Goal: Contribute content: Contribute content

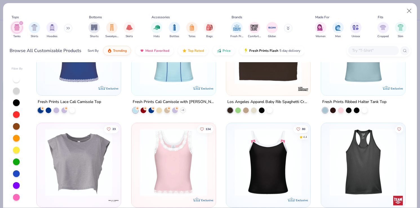
scroll to position [394, 0]
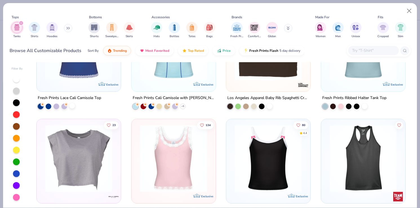
click at [72, 107] on div at bounding box center [72, 106] width 6 height 6
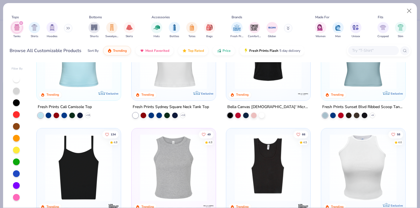
scroll to position [43, 0]
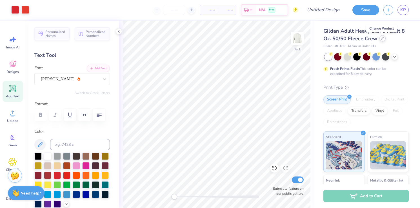
click at [382, 37] on icon at bounding box center [383, 38] width 2 height 2
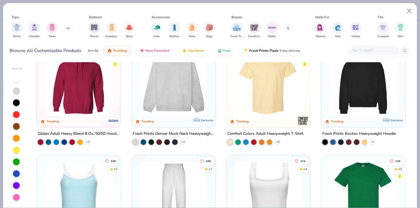
scroll to position [32, 0]
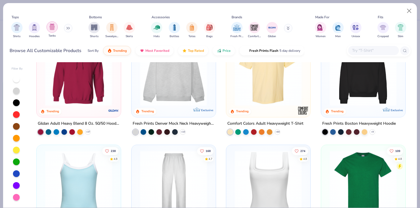
click at [47, 29] on div "filter for Tanks" at bounding box center [52, 26] width 11 height 11
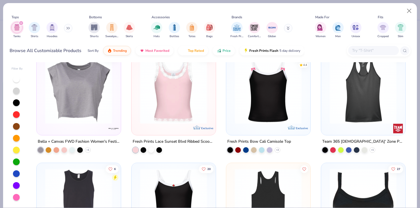
scroll to position [464, 0]
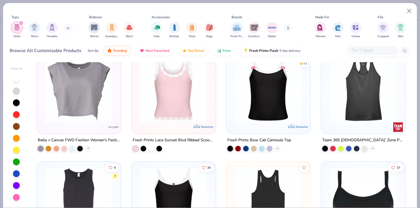
click at [167, 95] on img at bounding box center [173, 88] width 73 height 67
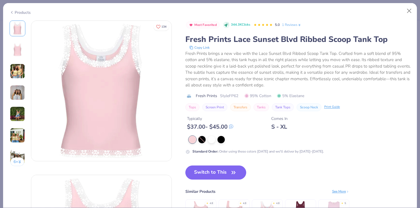
click at [16, 70] on img at bounding box center [17, 71] width 15 height 15
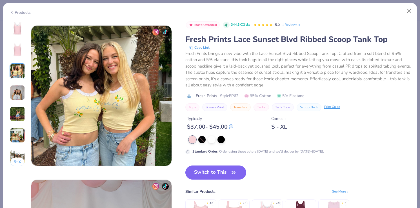
scroll to position [309, 0]
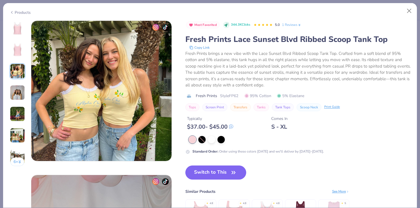
click at [15, 98] on img at bounding box center [17, 92] width 15 height 15
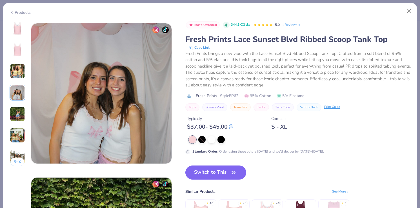
scroll to position [463, 0]
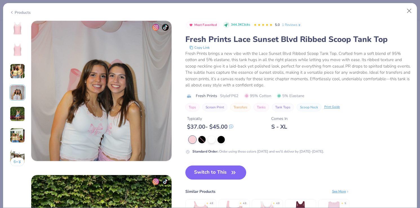
click at [194, 139] on div at bounding box center [192, 139] width 7 height 7
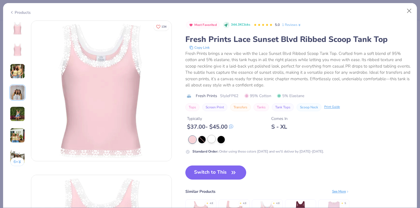
click at [214, 142] on div at bounding box center [211, 139] width 7 height 7
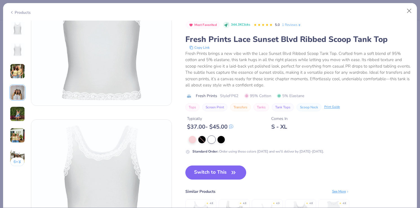
scroll to position [90, 0]
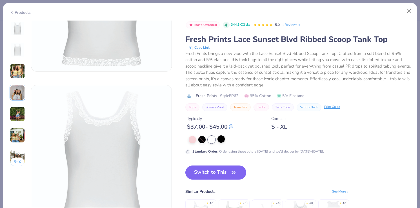
click at [220, 140] on div at bounding box center [221, 139] width 7 height 7
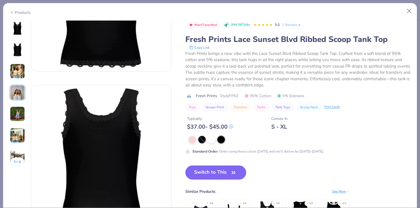
click at [204, 140] on div at bounding box center [201, 139] width 7 height 7
click at [200, 139] on div at bounding box center [201, 139] width 7 height 7
click at [190, 139] on div at bounding box center [192, 139] width 7 height 7
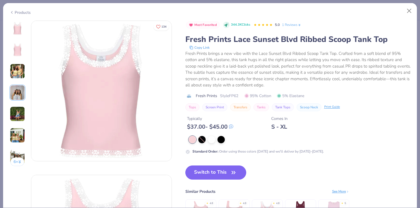
click at [225, 171] on button "Switch to This" at bounding box center [215, 173] width 61 height 14
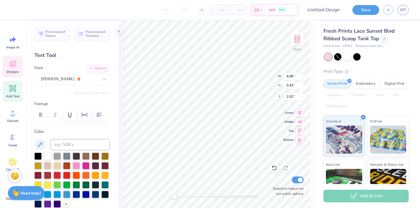
type input "1.32"
type input "1.21"
type input "1.63"
type input "9.01"
type input "1.32"
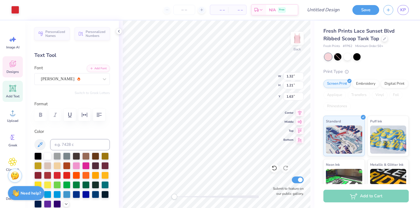
type input "0.25"
type input "1.32"
type input "1.21"
type input "2.45"
type input "9.01"
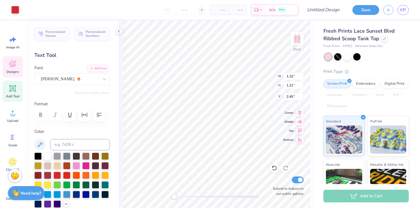
type input "1.32"
type input "0.25"
type input "4.08"
type input "0.43"
type input "2.84"
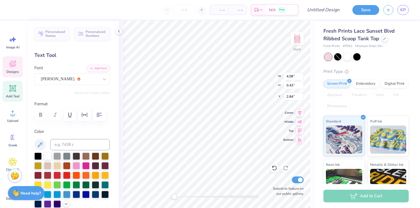
type input "8.60"
type input "1.26"
type input "1.00"
type input "1.32"
type input "1.21"
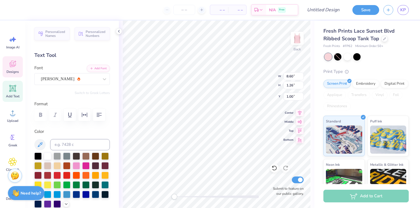
type input "3.05"
type input "4.08"
type input "0.43"
type input "3.22"
click at [301, 75] on input "4.09" at bounding box center [294, 76] width 20 height 8
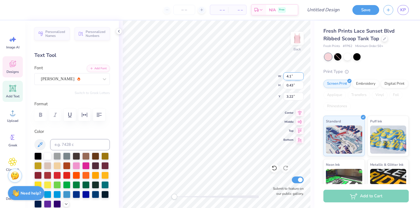
type input "4.1"
click at [301, 75] on input "4.1" at bounding box center [294, 76] width 20 height 8
type input "8.60"
type input "1.26"
type input "1.49"
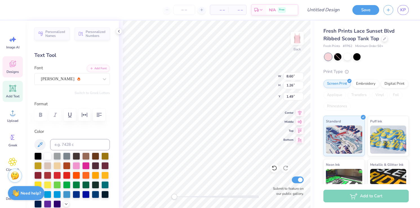
type input "0.86"
type input "0.79"
type input "2.84"
type input "1.06"
type input "0.97"
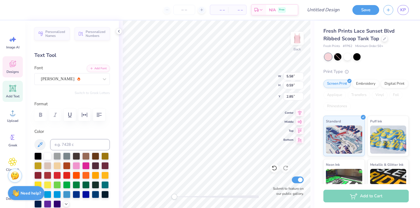
type input "2.66"
click at [384, 40] on div at bounding box center [385, 38] width 6 height 6
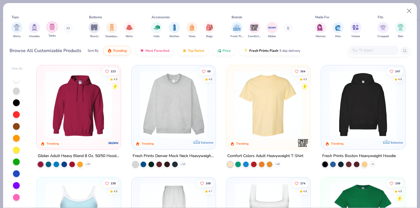
click at [51, 29] on img "filter for Tanks" at bounding box center [52, 27] width 6 height 6
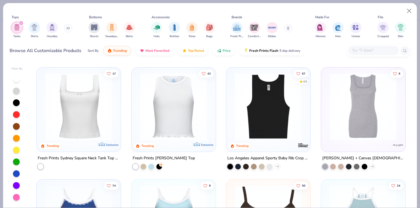
scroll to position [224, 0]
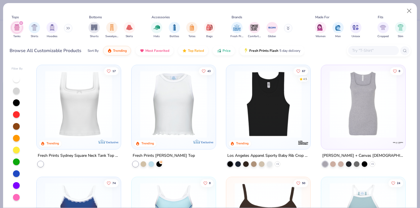
click at [96, 108] on img at bounding box center [78, 104] width 73 height 67
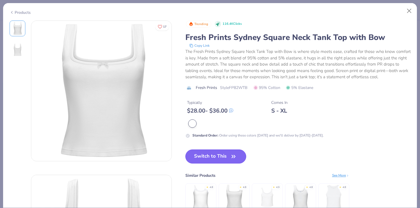
click at [216, 160] on button "Switch to This" at bounding box center [215, 157] width 61 height 14
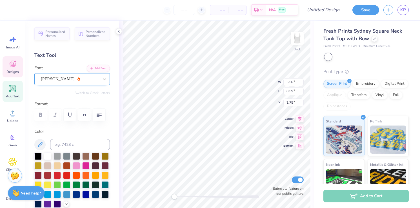
click at [69, 81] on div "[PERSON_NAME]" at bounding box center [69, 79] width 59 height 9
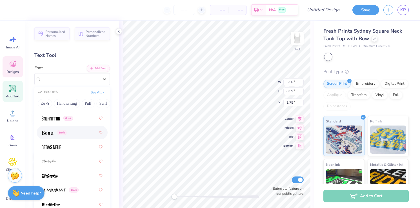
scroll to position [385, 0]
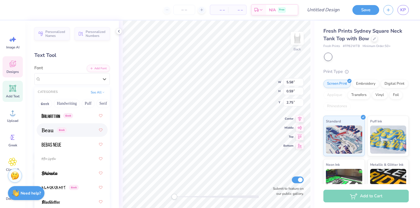
click at [72, 133] on div "Greek" at bounding box center [72, 130] width 61 height 10
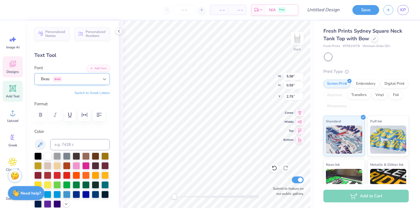
click at [105, 80] on icon at bounding box center [105, 79] width 6 height 6
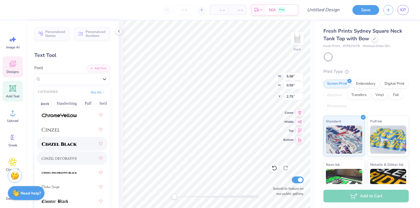
scroll to position [975, 0]
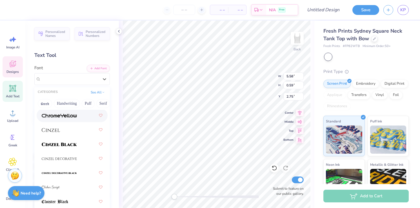
click at [71, 120] on div at bounding box center [72, 116] width 61 height 10
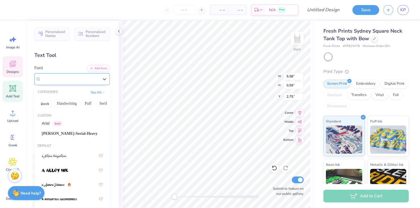
click at [87, 84] on div "ChromeYellow" at bounding box center [72, 79] width 76 height 12
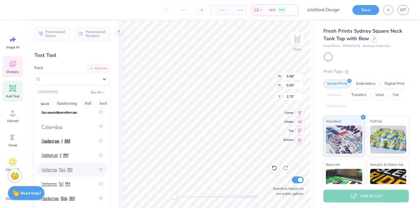
scroll to position [1087, 0]
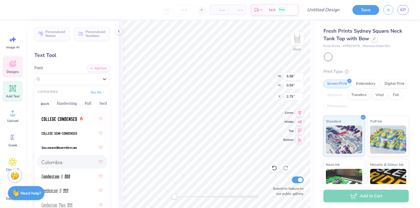
click at [72, 162] on div at bounding box center [72, 162] width 61 height 10
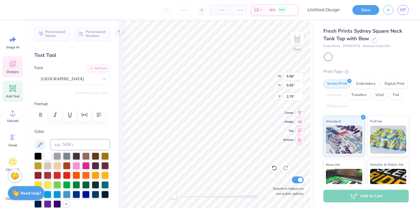
type input "8.60"
type input "1.26"
type input "1.49"
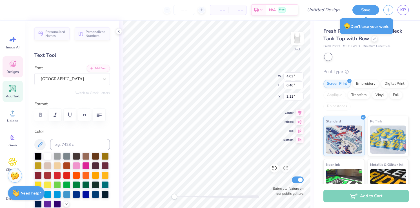
type input "1.06"
type input "0.97"
type input "2.86"
click at [10, 161] on icon at bounding box center [13, 162] width 8 height 8
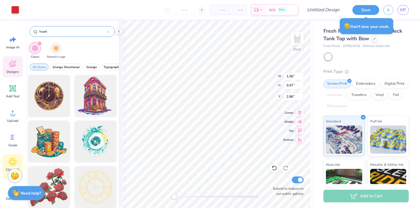
type input "heart"
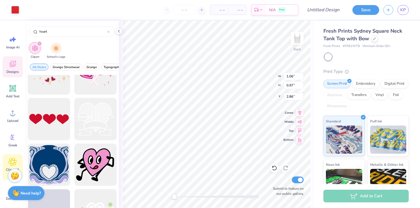
scroll to position [2581, 0]
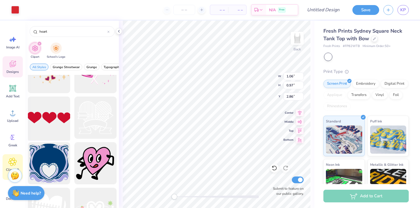
click at [55, 116] on div at bounding box center [49, 118] width 47 height 47
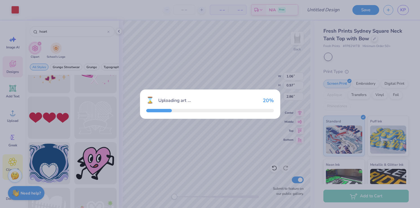
type input "8.99"
type input "2.38"
type input "4.81"
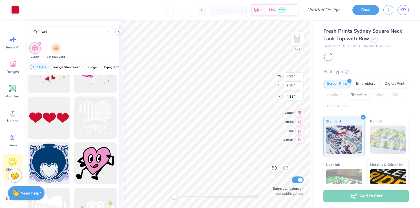
type input "1.06"
type input "0.97"
type input "2.86"
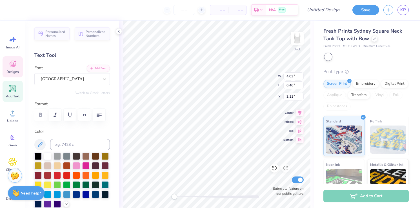
type input "4.15"
type input "1.10"
type input "3.83"
type input "4.03"
type input "0.46"
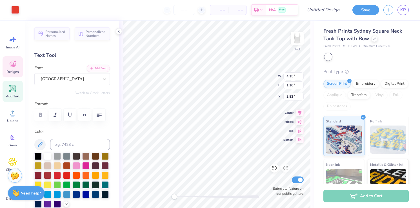
type input "5.29"
type input "4.15"
type input "1.10"
type input "2.86"
type input "4.03"
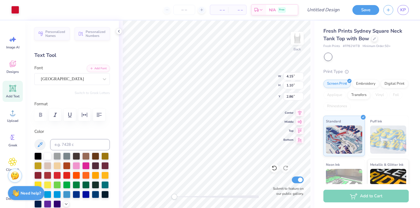
type input "0.46"
type input "4.41"
type input "4.15"
type input "1.10"
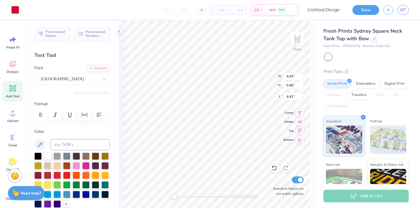
type input "3.04"
type input "4.03"
type input "0.46"
type input "4.41"
type input "2.96"
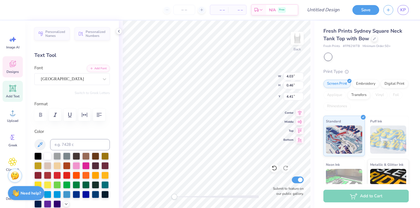
type input "0.78"
type input "2.86"
click at [85, 78] on div "[GEOGRAPHIC_DATA]" at bounding box center [69, 79] width 59 height 9
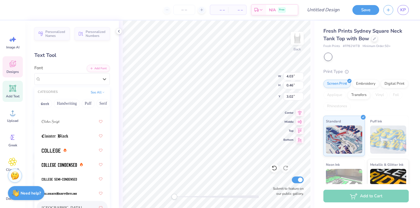
scroll to position [1391, 0]
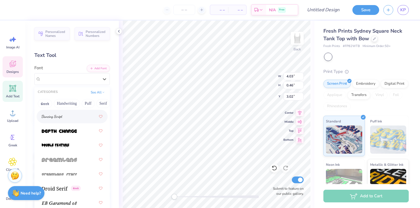
click at [65, 120] on div at bounding box center [72, 117] width 61 height 10
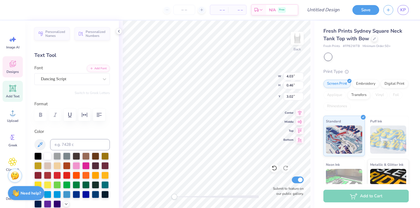
type input "8.60"
type input "1.26"
type input "1.60"
type input "8.60"
type input "1.26"
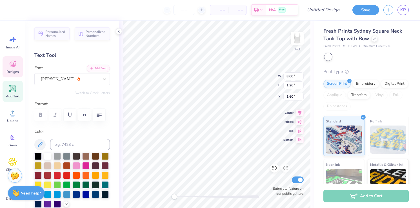
type input "1.60"
type input "5.37"
type input "0.62"
type input "2.49"
type input "0.66"
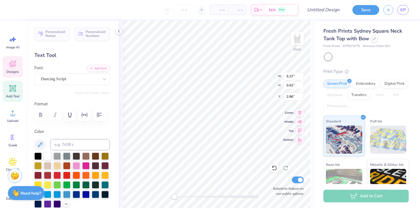
type input "2.82"
type input "4.85"
type input "0.56"
type input "2.87"
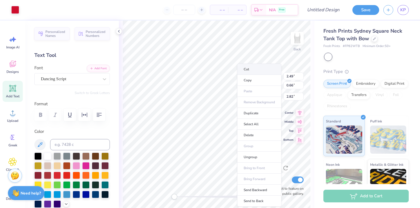
click at [250, 70] on li "Cut" at bounding box center [259, 69] width 44 height 11
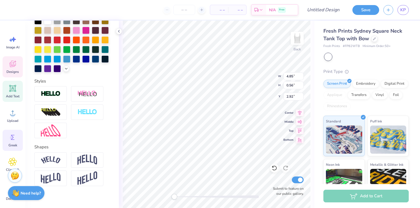
scroll to position [8, 0]
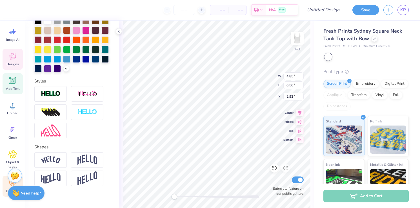
click at [6, 189] on div "Decorate" at bounding box center [13, 186] width 20 height 21
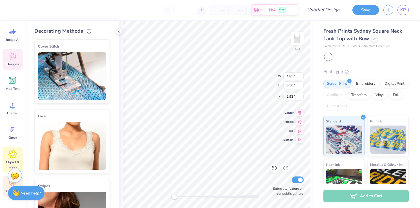
click at [14, 162] on span "Clipart & logos" at bounding box center [12, 164] width 19 height 9
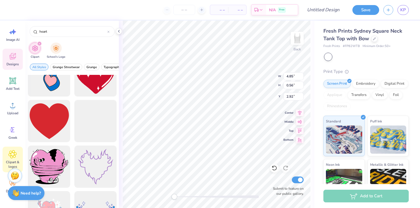
scroll to position [888, 0]
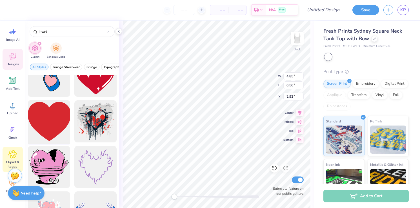
click at [54, 124] on div at bounding box center [49, 121] width 47 height 47
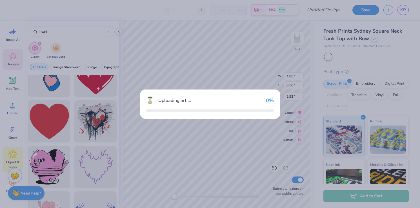
type input "8.99"
type input "8.17"
type input "1.92"
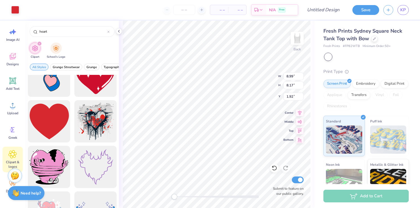
type input "4.85"
type input "0.56"
type input "2.68"
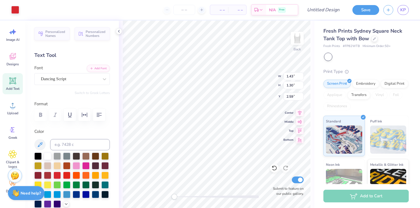
type input "4.85"
type input "0.56"
type input "2.96"
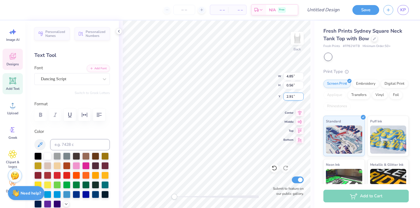
type input "8.60"
type input "1.26"
type input "1.42"
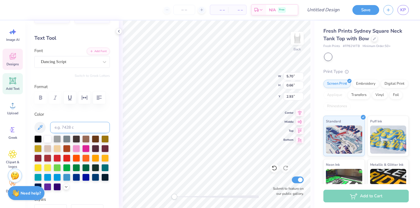
scroll to position [19, 0]
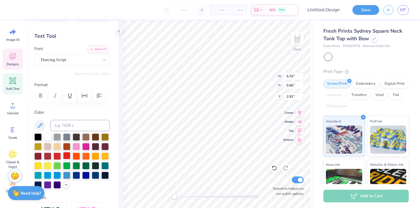
click at [63, 156] on div at bounding box center [66, 155] width 7 height 7
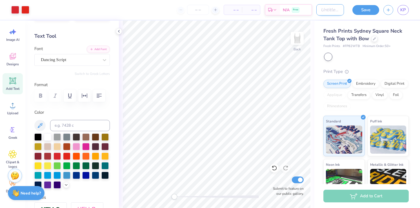
click at [329, 11] on input "Design Title" at bounding box center [331, 9] width 28 height 11
click at [322, 11] on input "design 1" at bounding box center [331, 9] width 28 height 11
type input "philanthropy design 1"
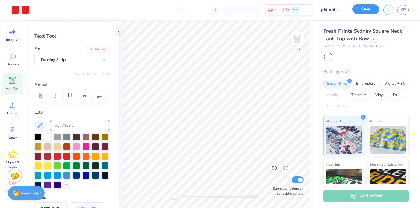
click at [363, 9] on button "Save" at bounding box center [366, 9] width 27 height 10
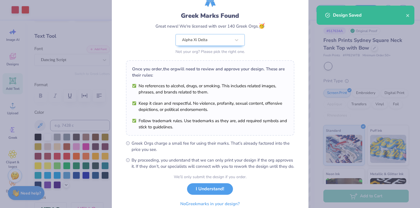
scroll to position [56, 0]
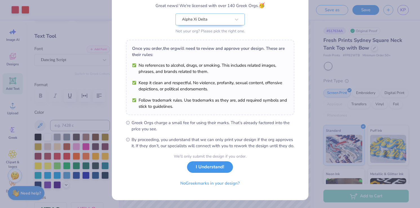
click at [213, 165] on button "I Understand!" at bounding box center [210, 168] width 46 height 12
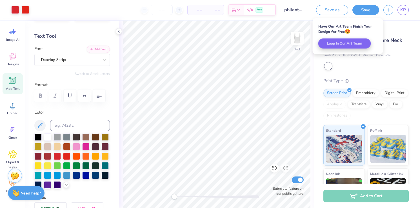
scroll to position [0, 0]
click at [405, 13] on span "KP" at bounding box center [404, 10] width 6 height 6
